Goal: Check status: Check status

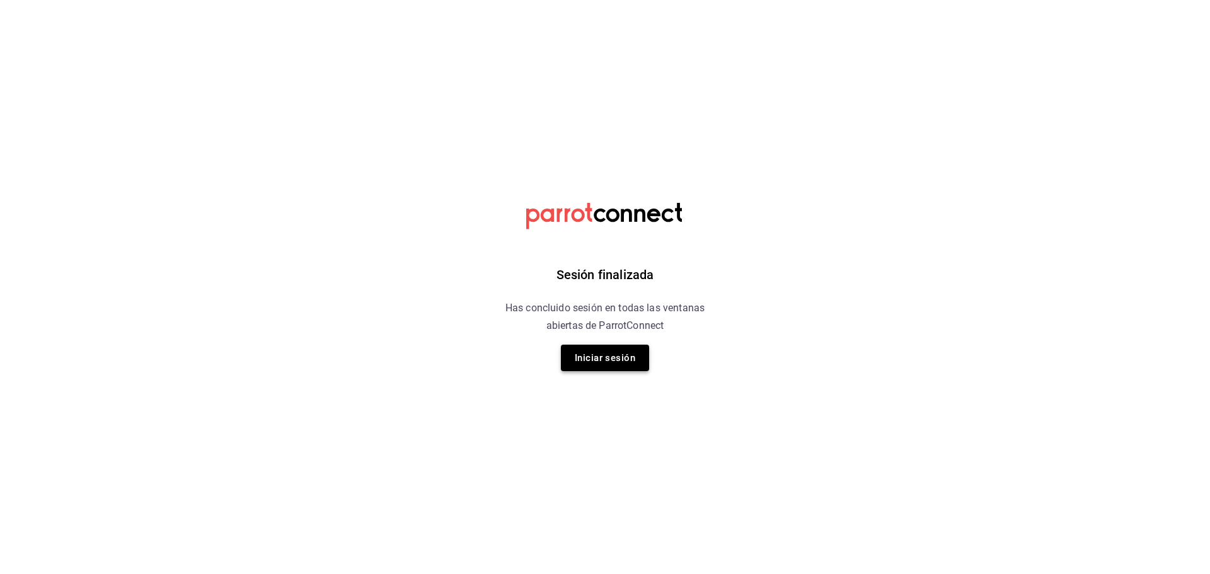
click at [627, 357] on button "Iniciar sesión" at bounding box center [605, 358] width 88 height 26
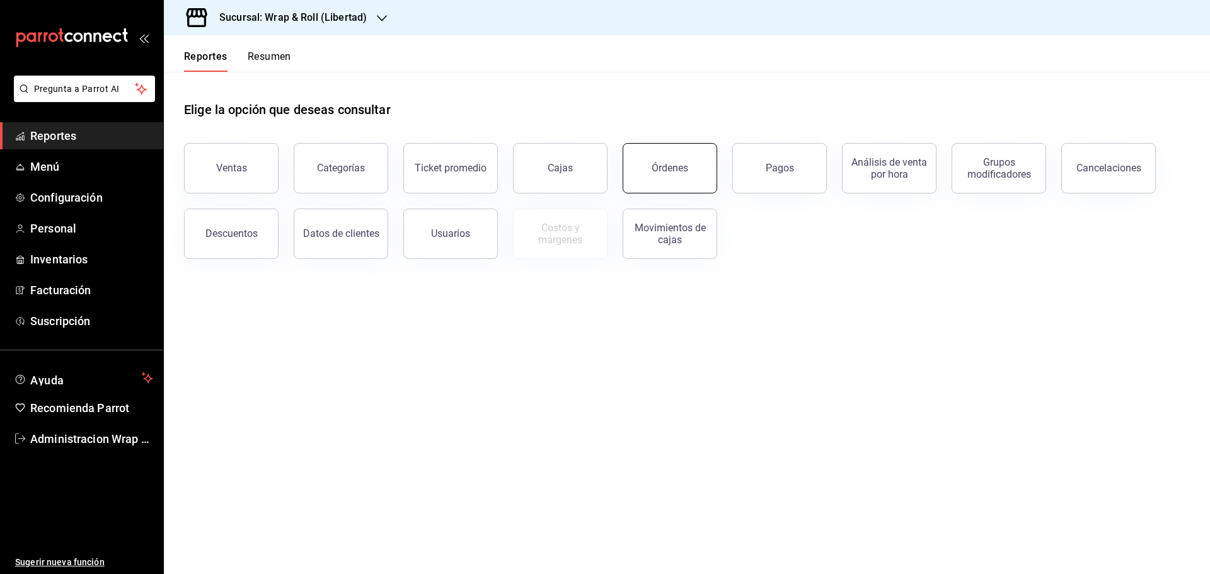
click at [687, 175] on button "Órdenes" at bounding box center [670, 168] width 95 height 50
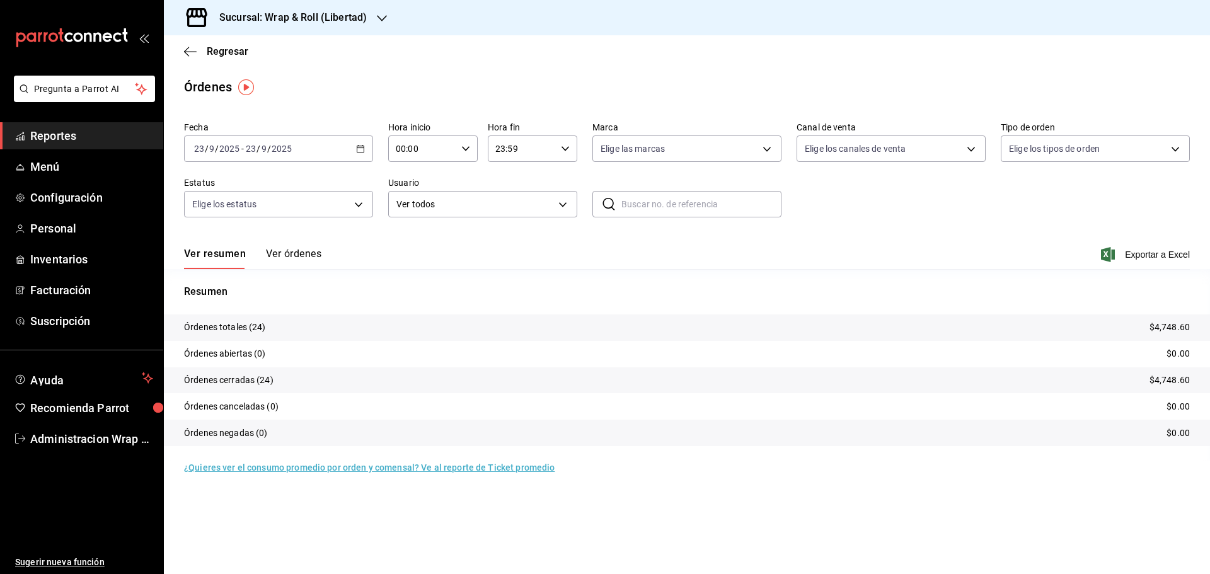
click at [377, 19] on icon "button" at bounding box center [382, 18] width 10 height 10
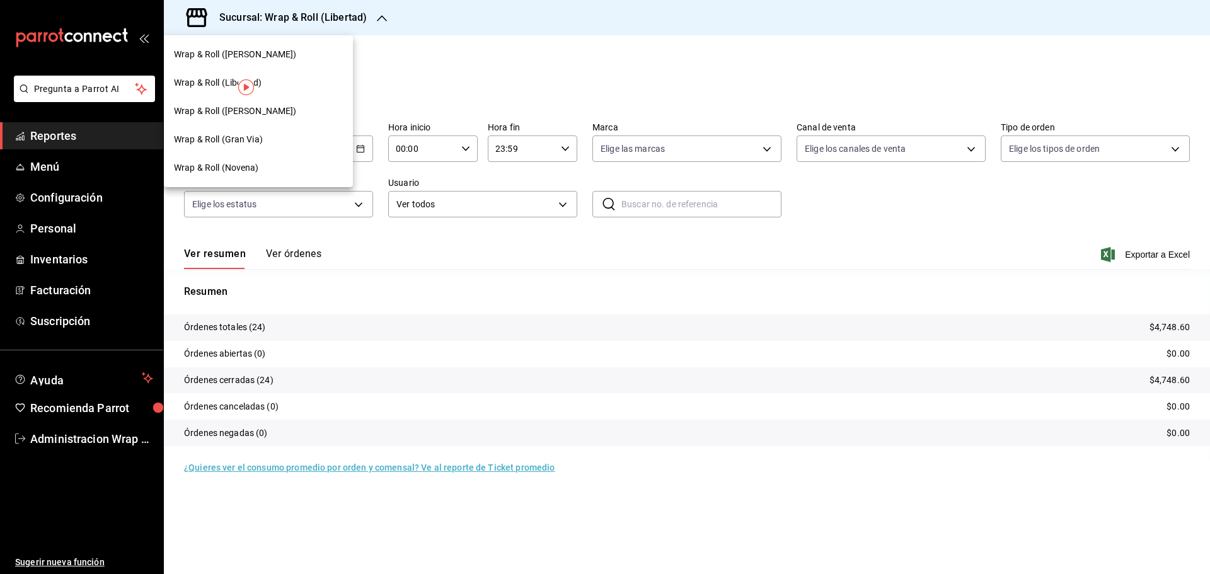
click at [222, 84] on span "Wrap & Roll (Libertad)" at bounding box center [218, 82] width 88 height 13
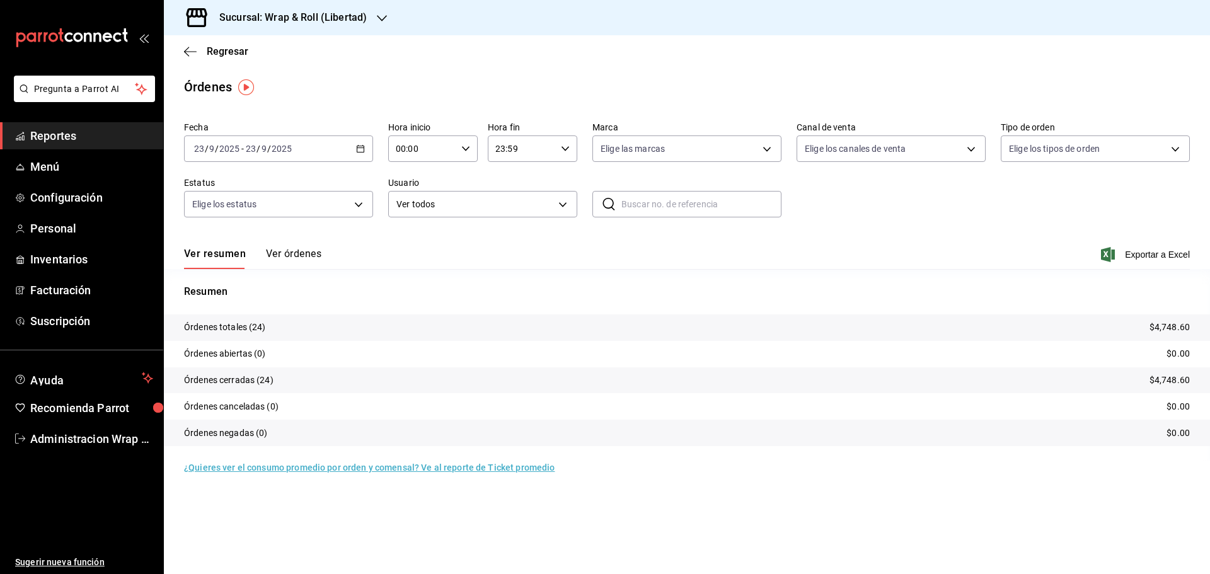
click at [361, 147] on icon "button" at bounding box center [360, 148] width 9 height 9
click at [212, 183] on span "Hoy" at bounding box center [244, 186] width 98 height 13
click at [381, 16] on icon "button" at bounding box center [382, 18] width 10 height 10
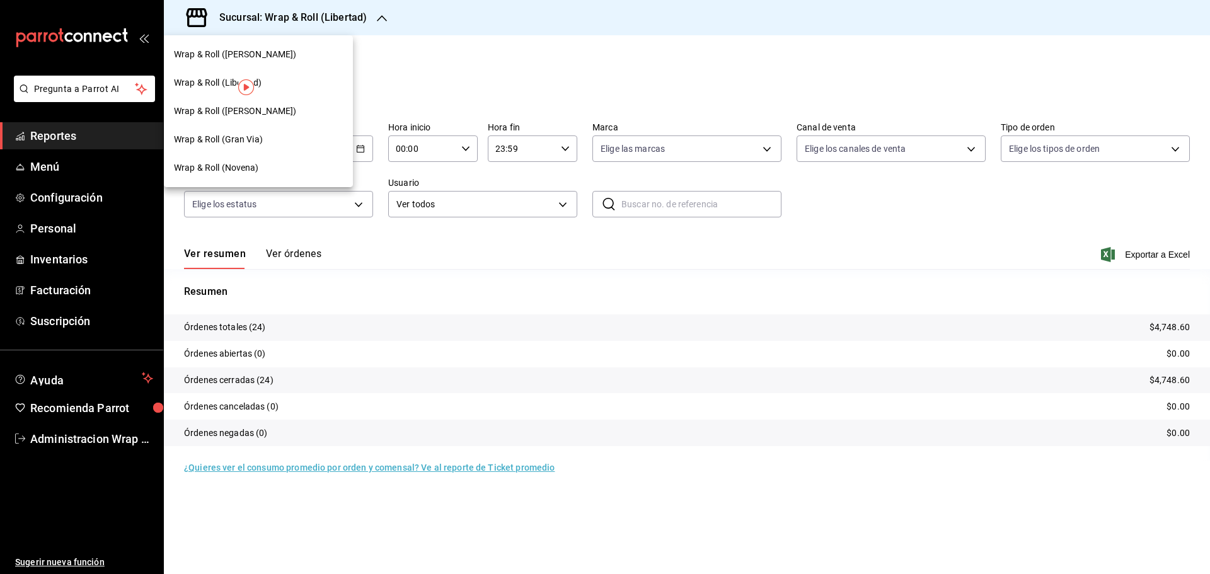
click at [242, 60] on span "Wrap & Roll ([PERSON_NAME])" at bounding box center [235, 54] width 123 height 13
